Goal: Transaction & Acquisition: Purchase product/service

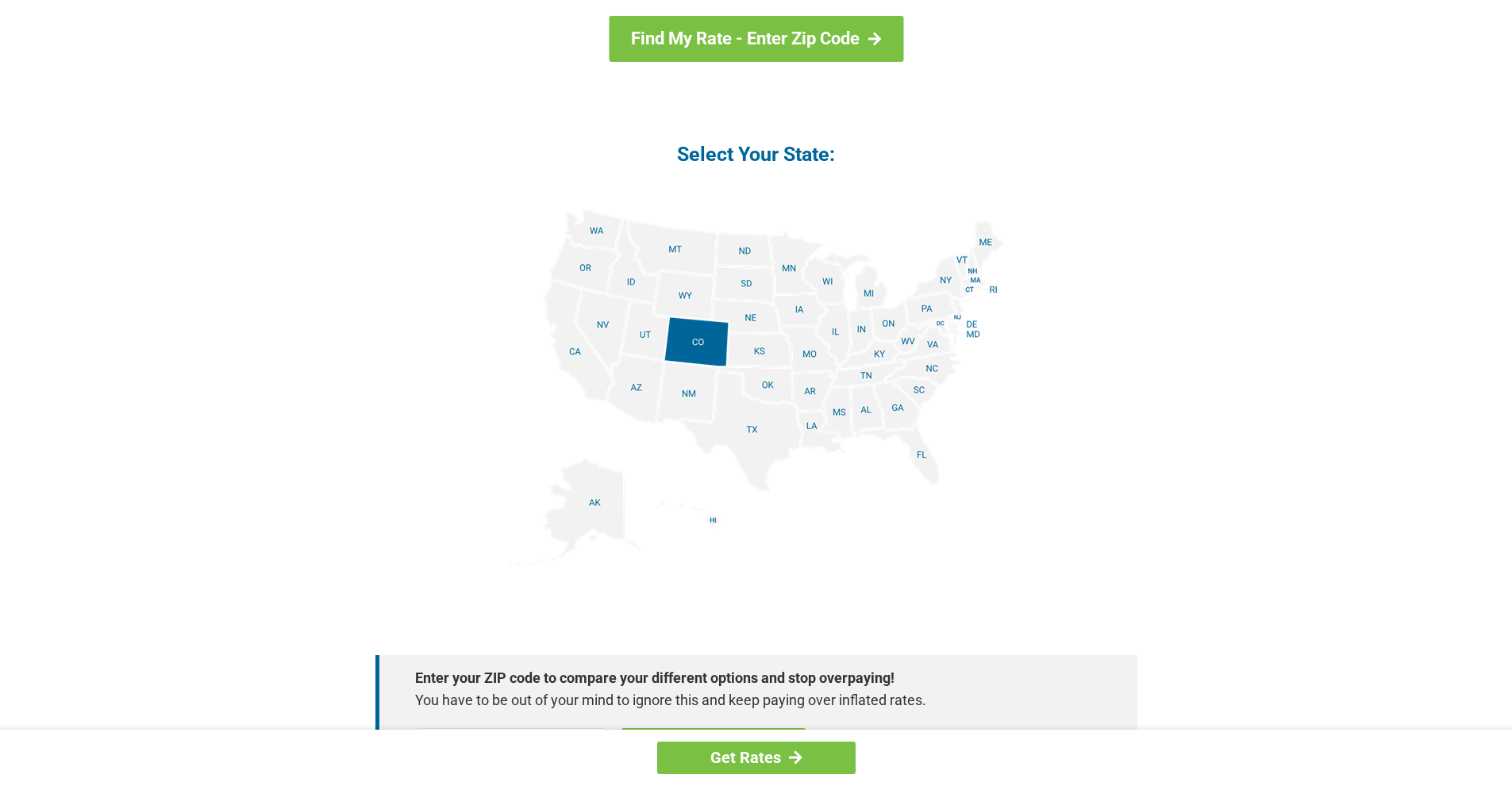
scroll to position [1777, 0]
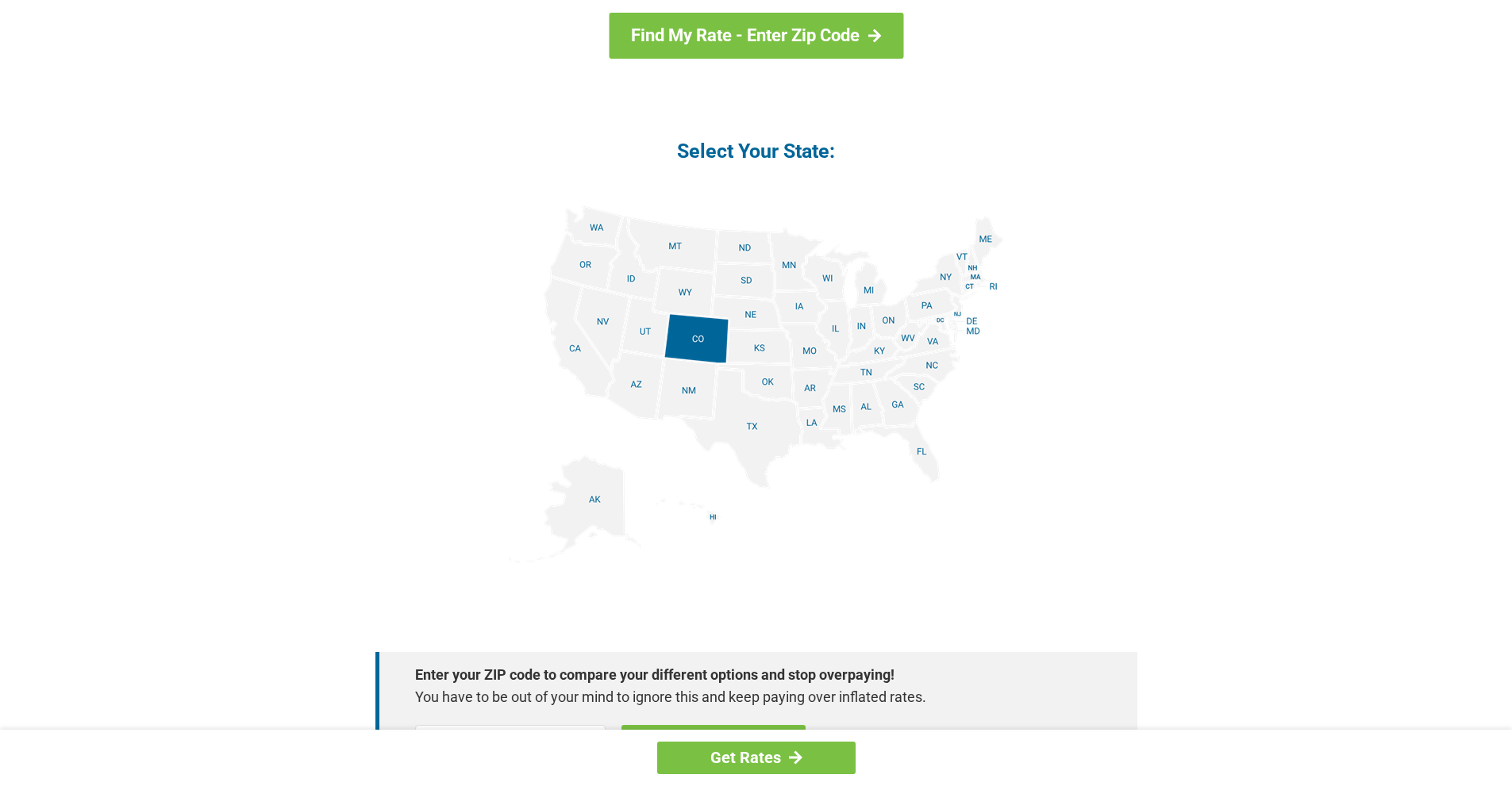
click at [810, 342] on img at bounding box center [756, 384] width 495 height 358
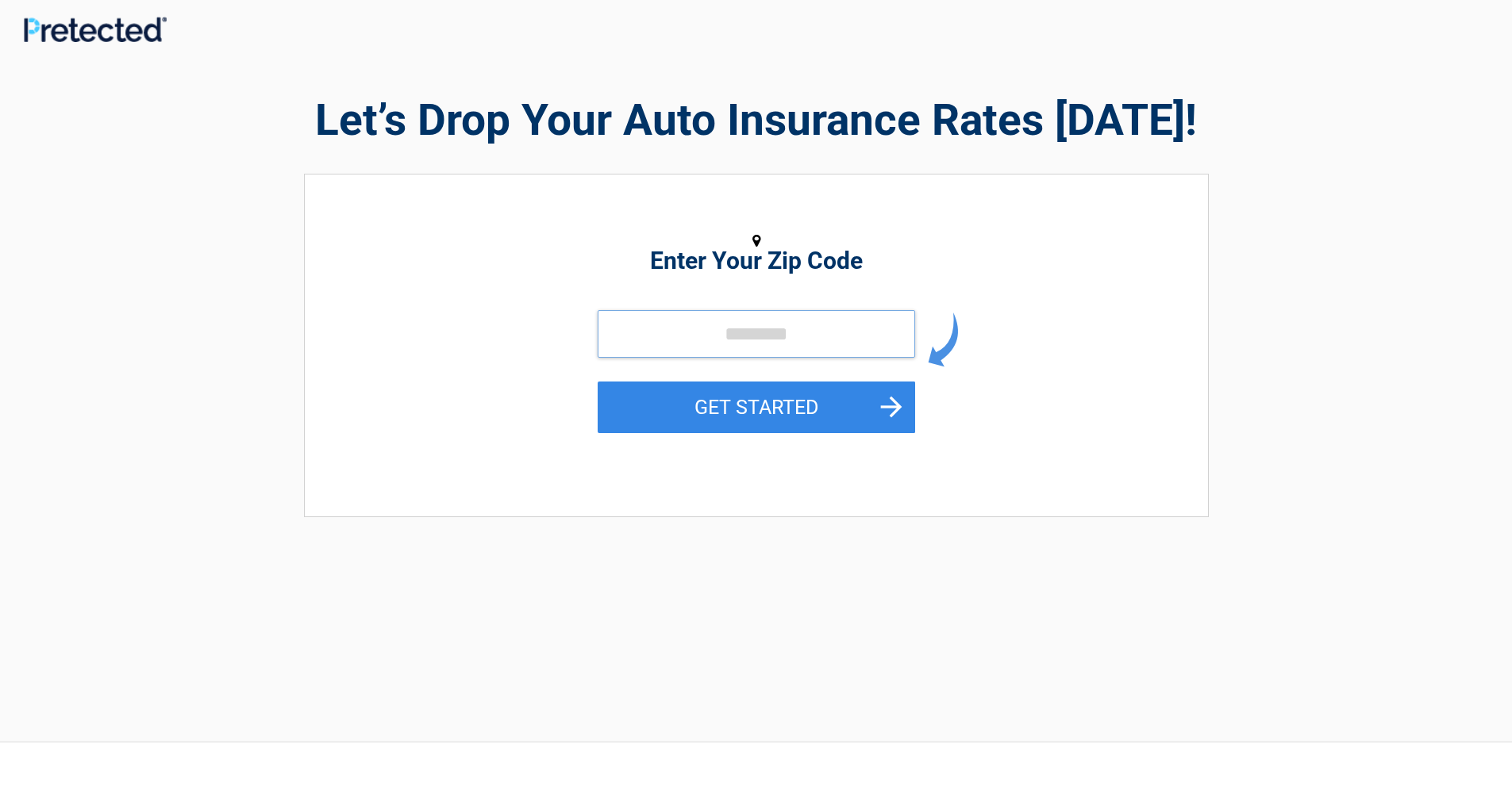
click at [688, 329] on input "tel" at bounding box center [757, 333] width 318 height 47
click at [679, 329] on input "tel" at bounding box center [757, 333] width 318 height 47
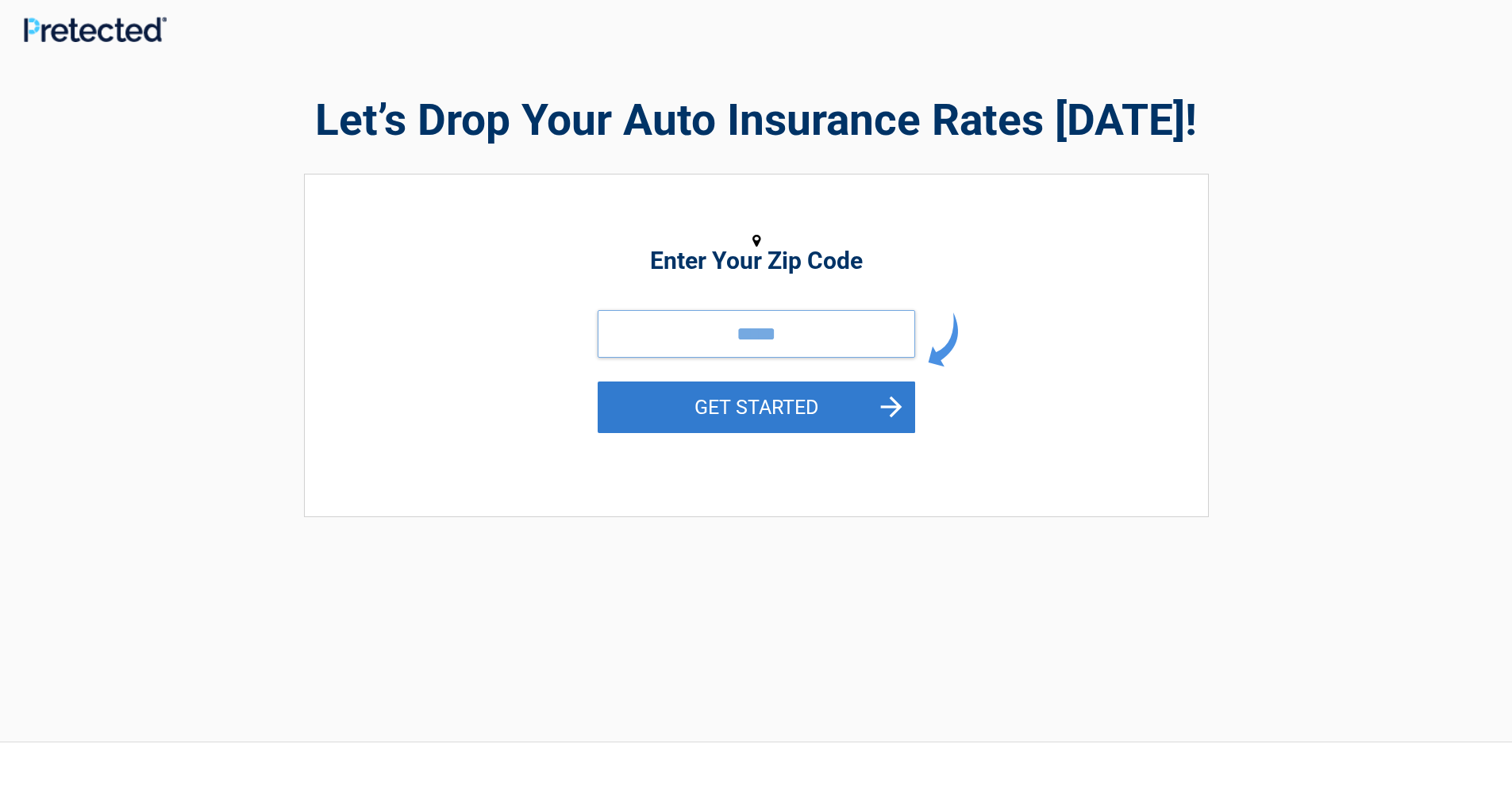
type input "*****"
click at [892, 397] on button "GET STARTED" at bounding box center [757, 407] width 318 height 51
